Goal: Find specific fact

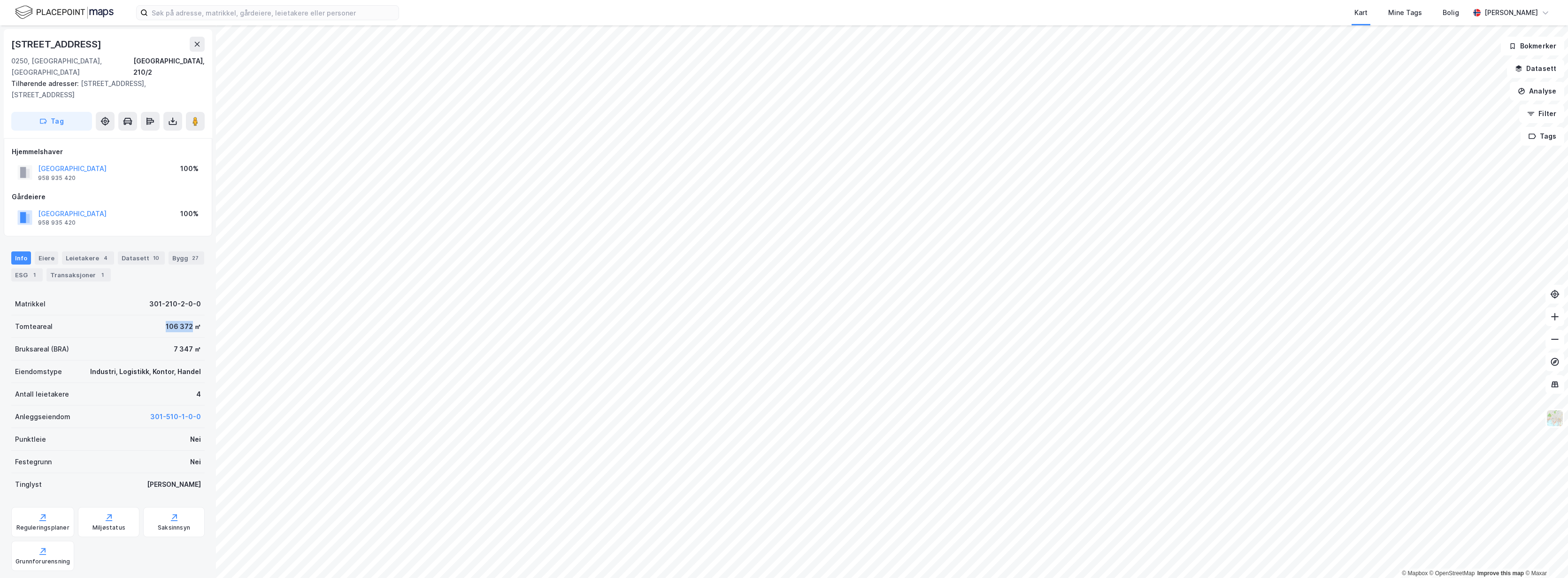
drag, startPoint x: 160, startPoint y: 314, endPoint x: 185, endPoint y: 319, distance: 25.5
click at [185, 321] on div "106 372 ㎡" at bounding box center [183, 326] width 35 height 11
copy div "106 372"
